Goal: Complete application form

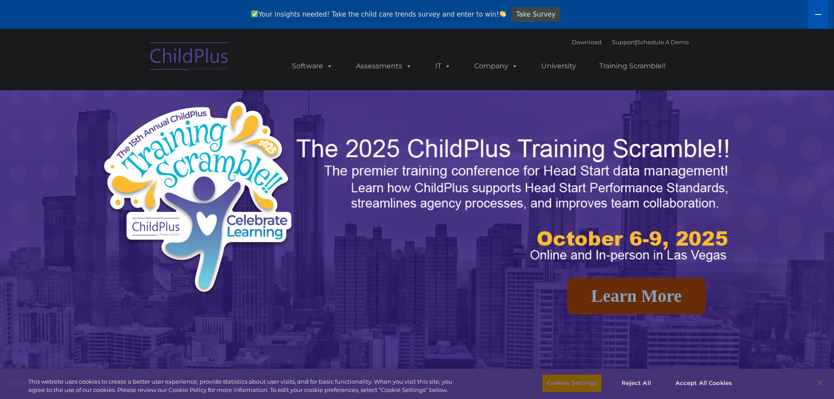
select select "MEDIUM"
click at [214, 70] on img at bounding box center [190, 58] width 88 height 44
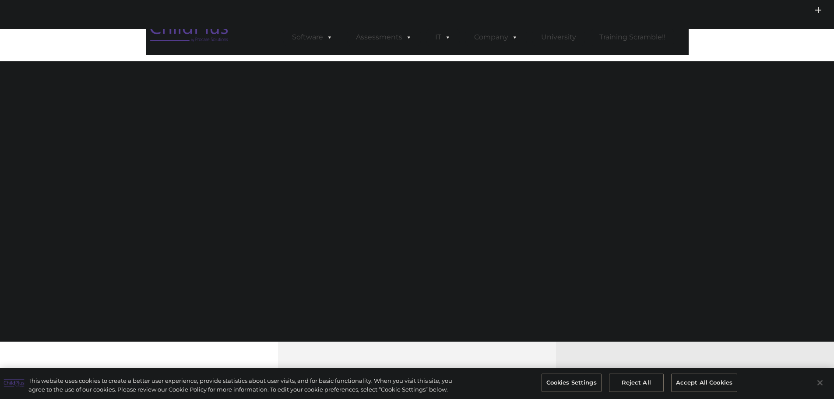
select select "MEDIUM"
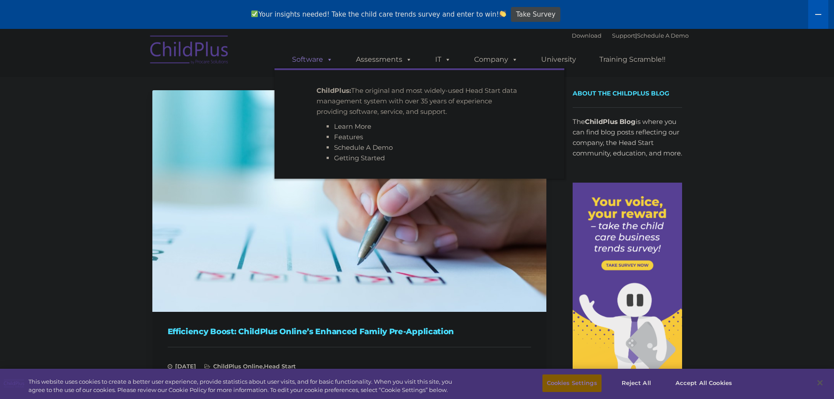
click at [327, 62] on span at bounding box center [328, 59] width 10 height 8
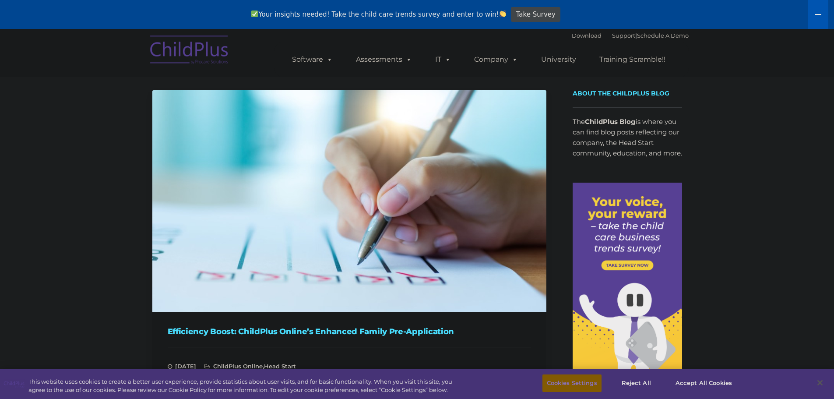
click at [168, 43] on img at bounding box center [190, 51] width 88 height 44
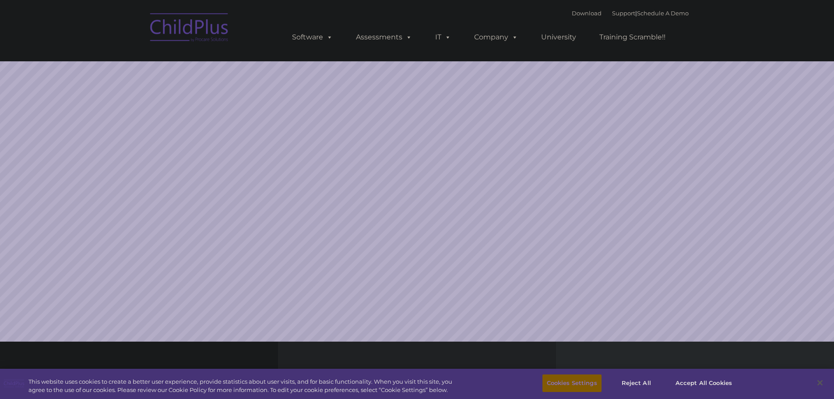
select select "MEDIUM"
